Goal: Transaction & Acquisition: Purchase product/service

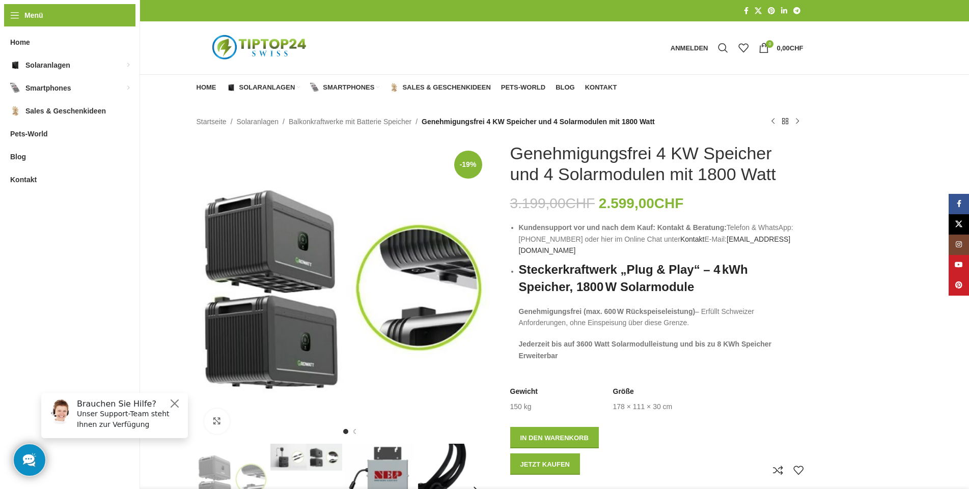
click at [168, 401] on h6 "Brauchen Sie Hilfe?" at bounding box center [129, 404] width 105 height 10
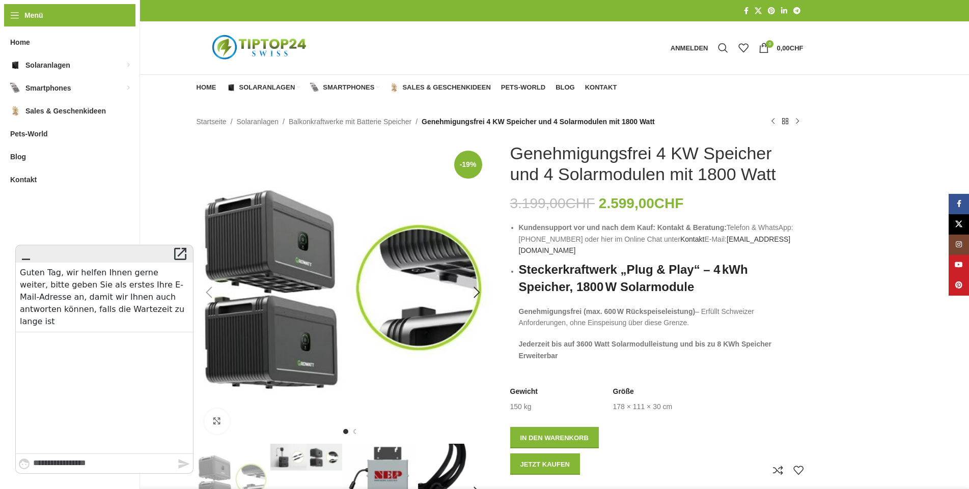
click at [225, 183] on img "1 / 7" at bounding box center [343, 289] width 293 height 293
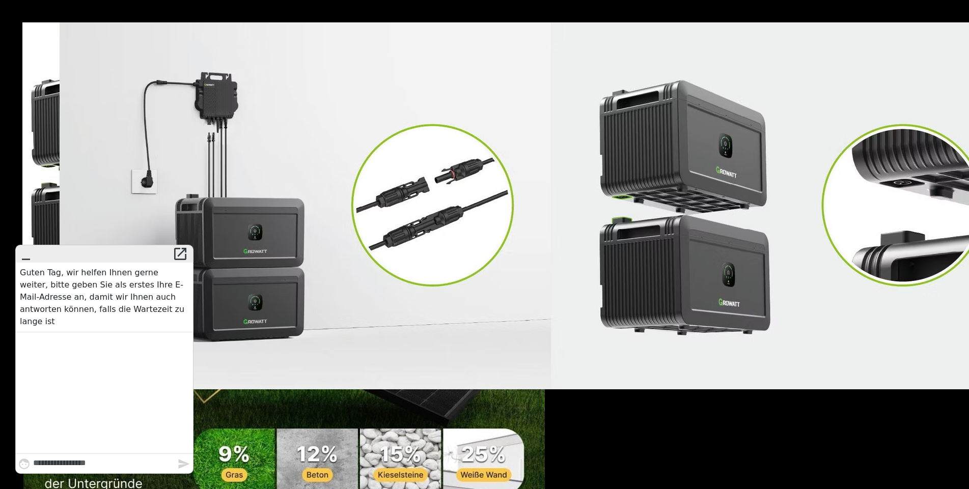
scroll to position [51, 0]
click at [23, 258] on icon "" at bounding box center [26, 254] width 16 height 14
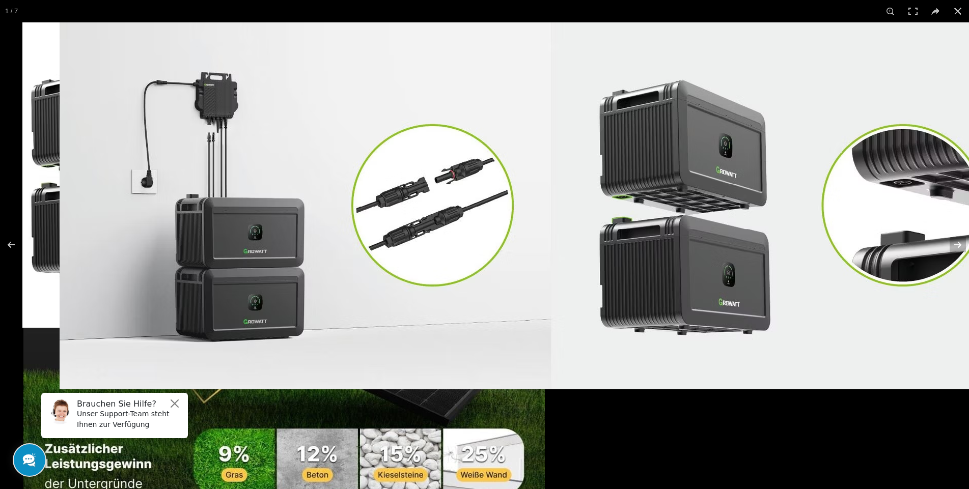
scroll to position [102, 0]
click at [175, 402] on button "Close" at bounding box center [175, 404] width 12 height 12
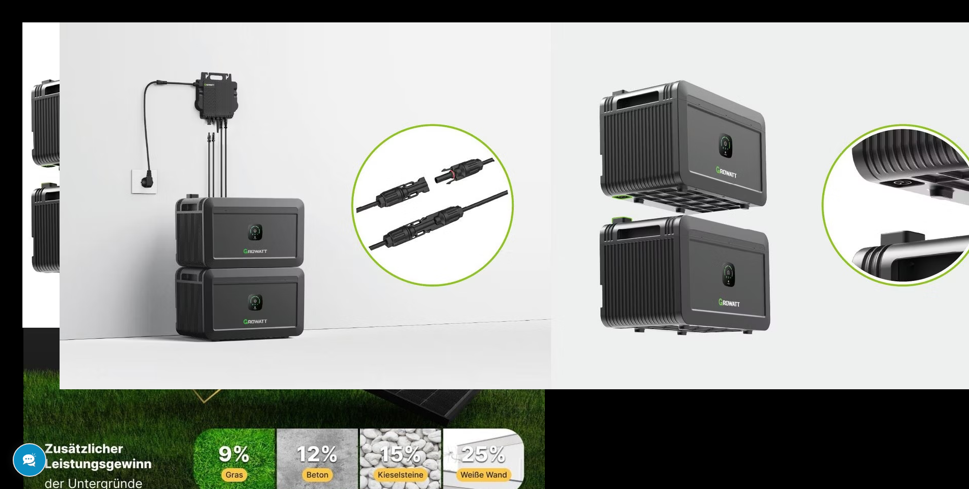
scroll to position [1686, 0]
drag, startPoint x: 352, startPoint y: 142, endPoint x: 496, endPoint y: 140, distance: 144.1
click at [510, 143] on h1 "Genehmigungsfrei 4 KW Speicher und 4 Solarmodulen mit 1800 Watt" at bounding box center [656, 164] width 293 height 42
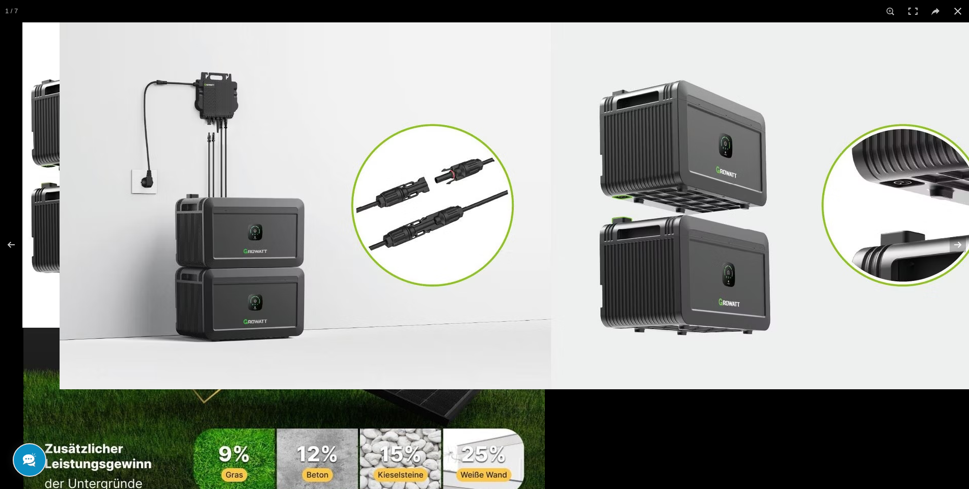
copy h1 "Genehmigungsfrei"
click at [14, 13] on div "Menü" at bounding box center [15, 15] width 22 height 22
click at [15, 13] on div "Menü" at bounding box center [15, 15] width 22 height 22
click at [17, 15] on div "Menü" at bounding box center [15, 15] width 22 height 22
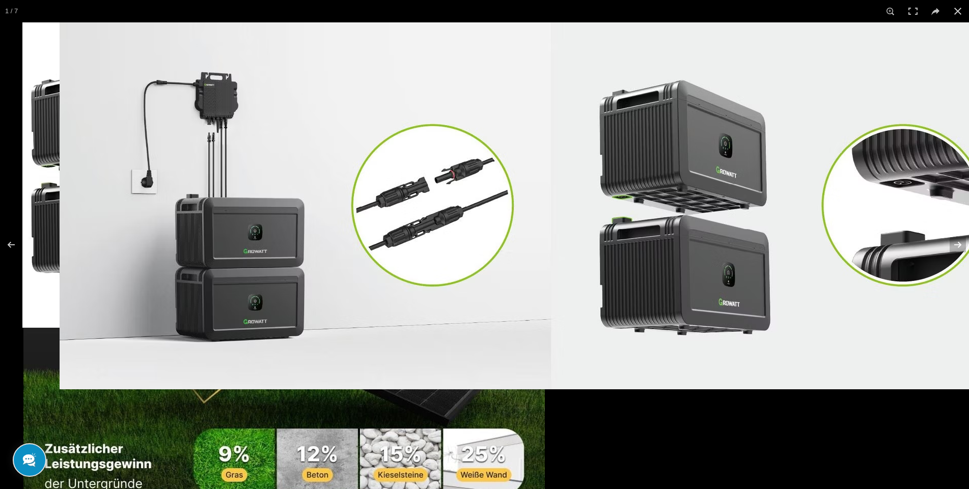
click at [232, 146] on link "Balkonkraftwerke mit Batterie Speicher" at bounding box center [278, 146] width 92 height 26
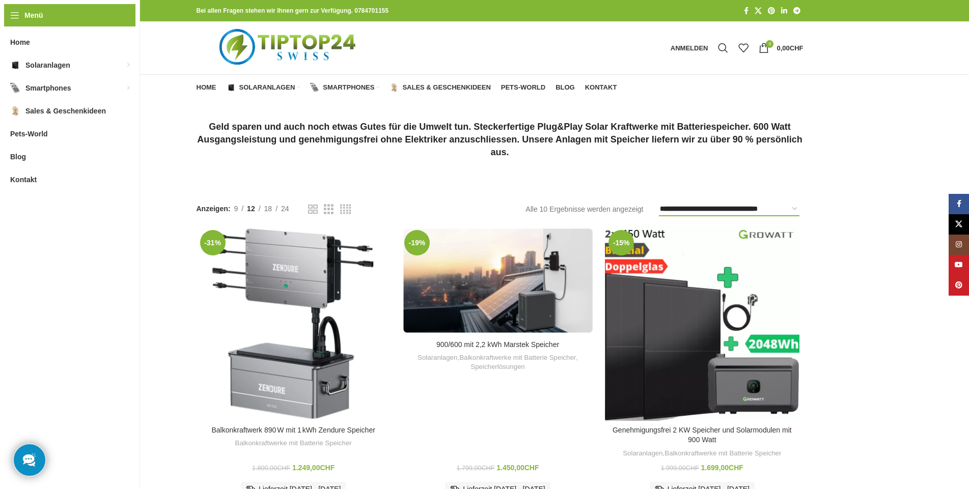
click at [659, 202] on select "**********" at bounding box center [729, 209] width 141 height 14
select select "**********"
click at [659, 202] on select "**********" at bounding box center [729, 209] width 141 height 14
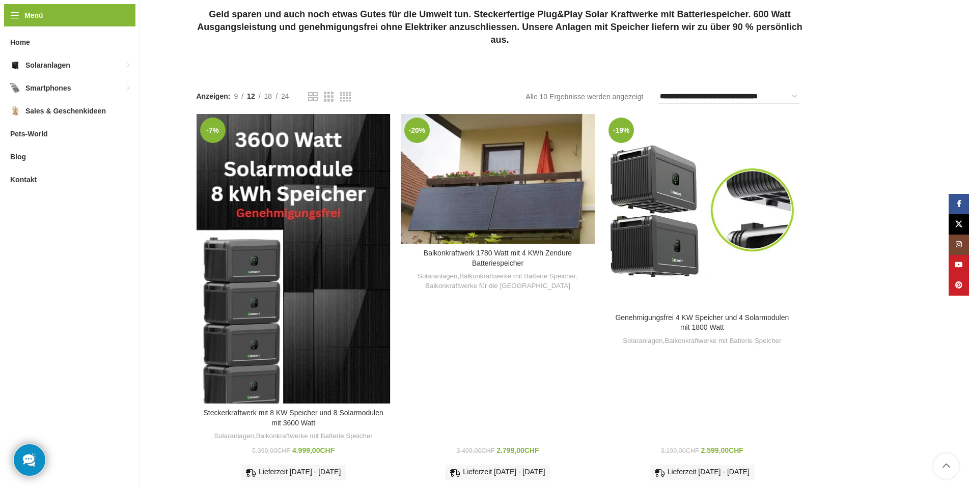
scroll to position [100, 0]
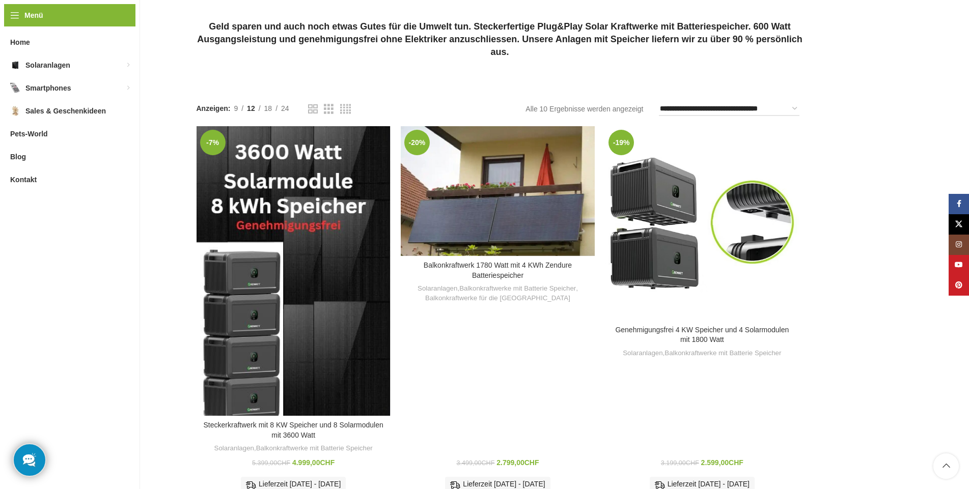
click at [401, 174] on img "Balkonkraftwerk 1780 Watt mit 4 KWh Zendure Batteriespeicher" at bounding box center [498, 191] width 194 height 130
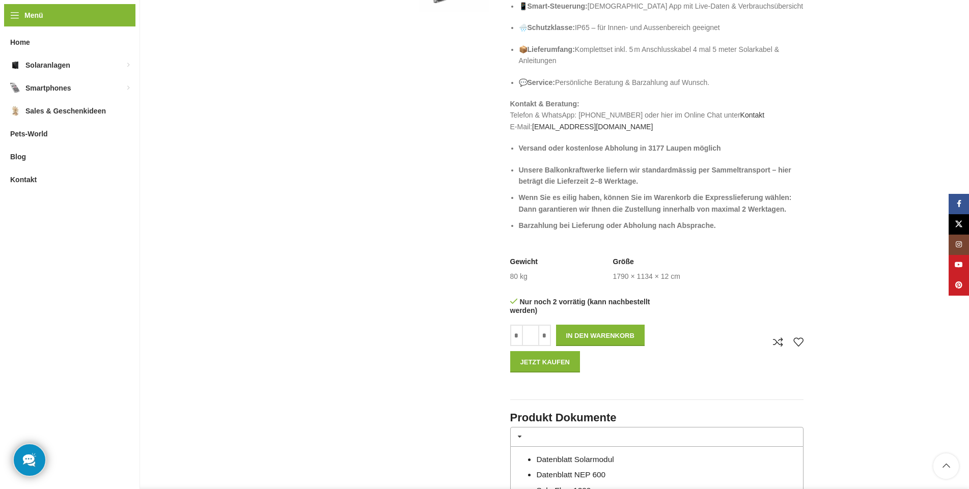
scroll to position [407, 0]
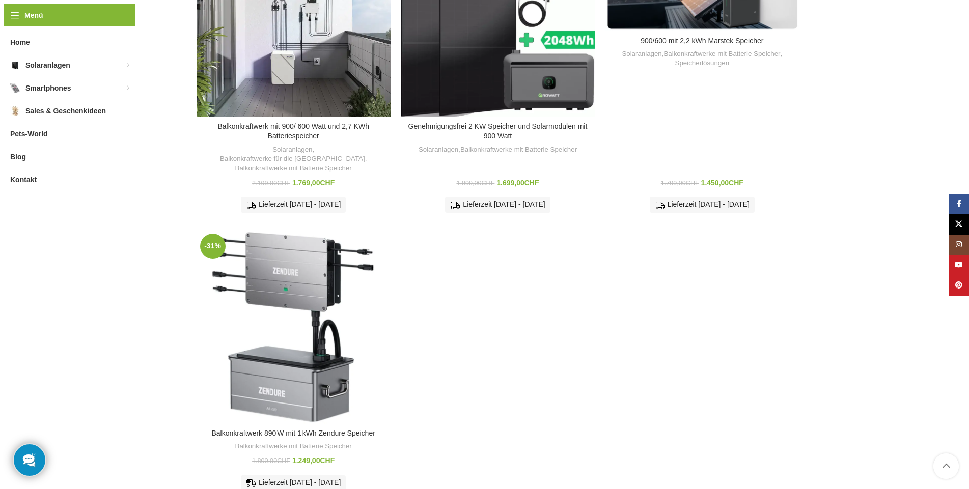
scroll to position [926, 0]
